Goal: Task Accomplishment & Management: Manage account settings

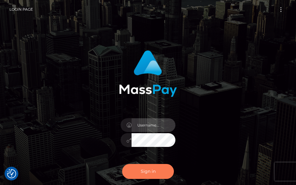
type input "terry.cope2"
click at [142, 170] on button "Sign in" at bounding box center [148, 171] width 52 height 15
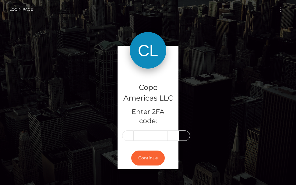
type input "0"
type input "6"
type input "8"
type input "0"
type input "9"
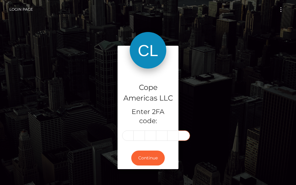
type input "1"
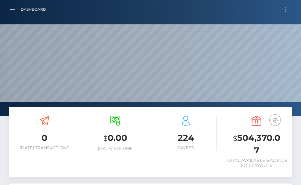
scroll to position [108, 136]
click at [285, 9] on button "Toggle navigation" at bounding box center [285, 9] width 11 height 8
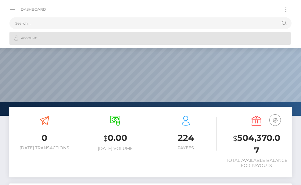
click at [42, 40] on link "Account" at bounding box center [149, 38] width 281 height 13
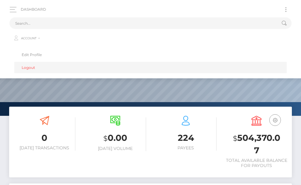
click at [33, 69] on link "Logout" at bounding box center [150, 67] width 272 height 11
